Goal: Task Accomplishment & Management: Manage account settings

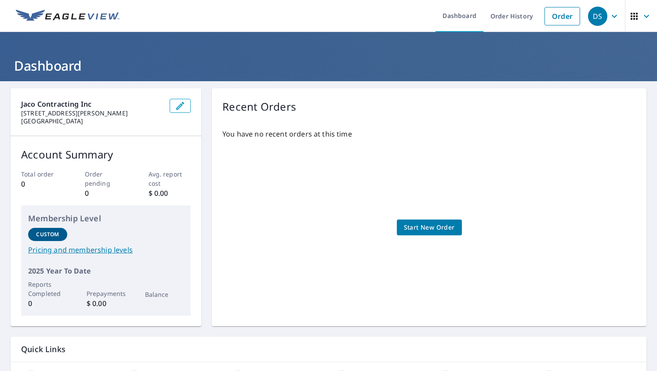
click at [614, 16] on icon "button" at bounding box center [613, 15] width 5 height 3
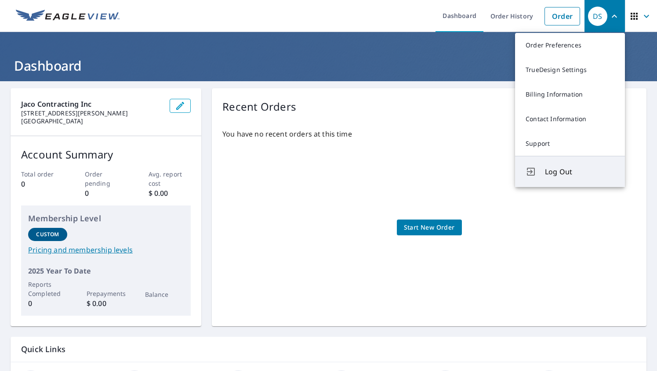
click at [559, 174] on span "Log Out" at bounding box center [579, 171] width 69 height 11
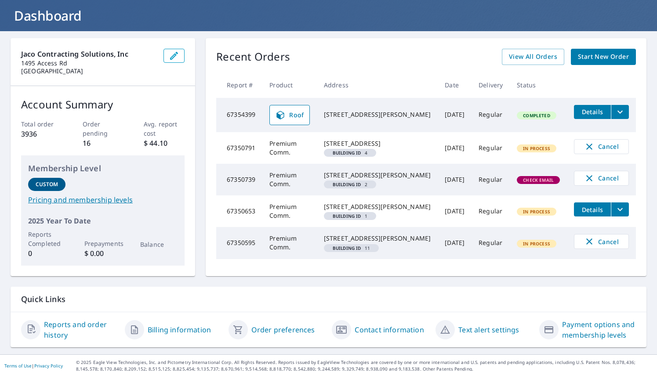
scroll to position [50, 0]
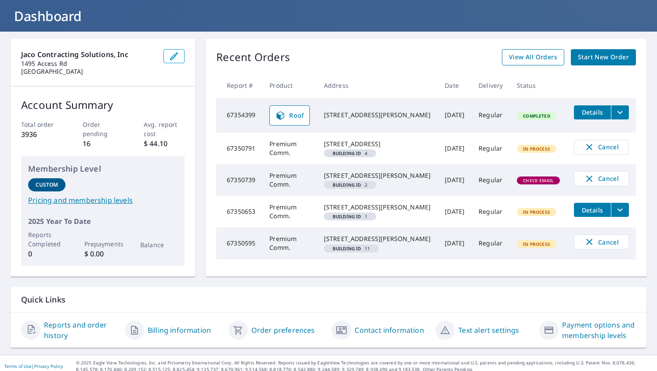
click at [535, 60] on span "View All Orders" at bounding box center [533, 57] width 48 height 11
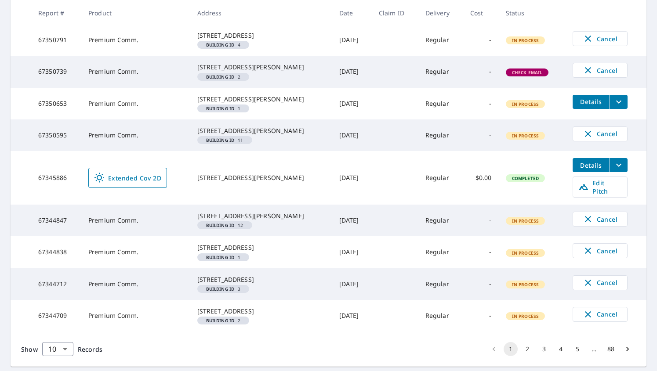
scroll to position [207, 0]
